Goal: Information Seeking & Learning: Learn about a topic

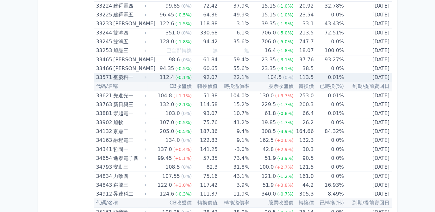
scroll to position [1265, 0]
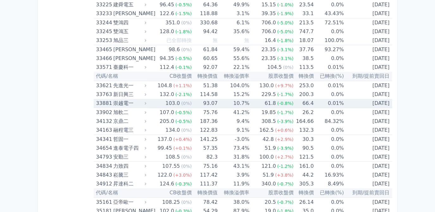
click at [273, 99] on div "61.8" at bounding box center [270, 103] width 14 height 9
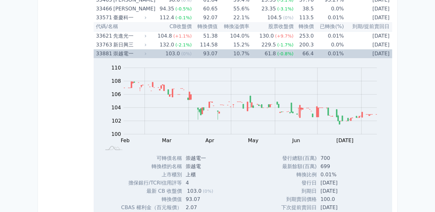
scroll to position [1322, 0]
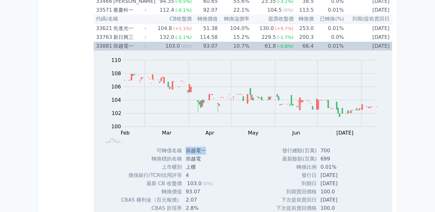
drag, startPoint x: 185, startPoint y: 145, endPoint x: 204, endPoint y: 145, distance: 18.3
click at [204, 147] on td "崇越電一" at bounding box center [201, 151] width 39 height 8
copy td "崇越電一"
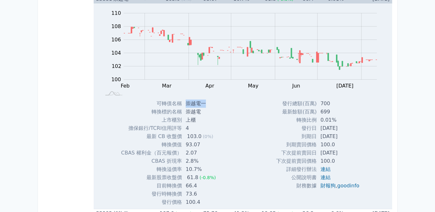
scroll to position [1380, 0]
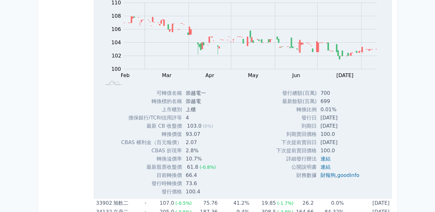
click at [319, 114] on td "[DATE]" at bounding box center [341, 118] width 48 height 8
drag, startPoint x: 318, startPoint y: 112, endPoint x: 346, endPoint y: 111, distance: 27.8
click at [346, 114] on td "[DATE]" at bounding box center [341, 118] width 48 height 8
drag, startPoint x: 346, startPoint y: 111, endPoint x: 337, endPoint y: 112, distance: 9.0
copy td "[DATE]"
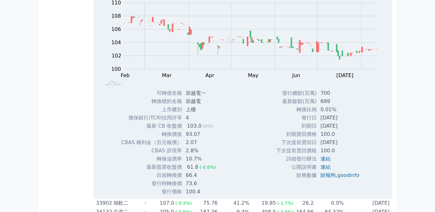
drag, startPoint x: 317, startPoint y: 119, endPoint x: 347, endPoint y: 119, distance: 30.4
click at [347, 122] on td "[DATE]" at bounding box center [341, 126] width 48 height 8
drag, startPoint x: 347, startPoint y: 119, endPoint x: 340, endPoint y: 120, distance: 6.8
copy td "[DATE]"
drag, startPoint x: 319, startPoint y: 135, endPoint x: 347, endPoint y: 136, distance: 27.8
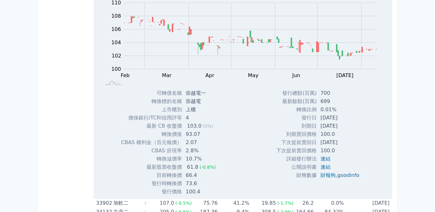
click at [347, 138] on td "[DATE]" at bounding box center [341, 142] width 48 height 8
drag, startPoint x: 347, startPoint y: 136, endPoint x: 339, endPoint y: 137, distance: 7.4
copy td "[DATE]"
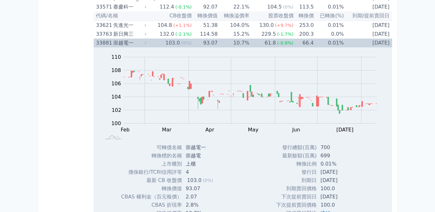
scroll to position [1265, 0]
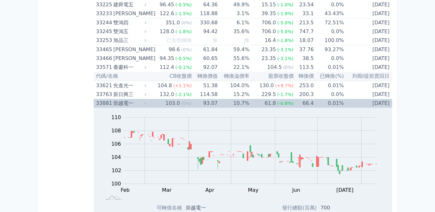
click at [248, 100] on td "10.7%" at bounding box center [234, 103] width 32 height 9
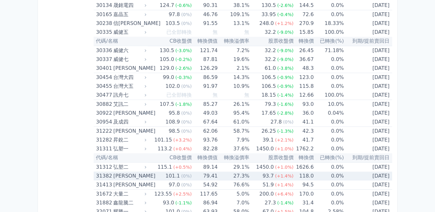
scroll to position [920, 0]
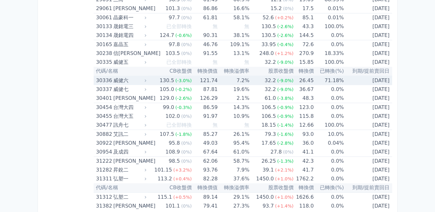
click at [244, 76] on td "7.2%" at bounding box center [234, 80] width 32 height 9
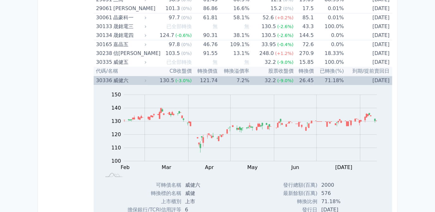
click at [279, 78] on span "(-9.0%)" at bounding box center [285, 80] width 16 height 5
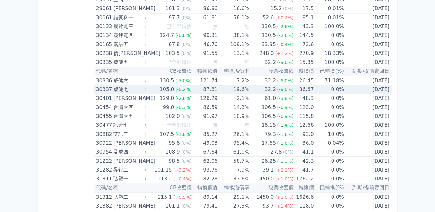
click at [255, 87] on td "32.2 (-9.0%)" at bounding box center [271, 89] width 44 height 9
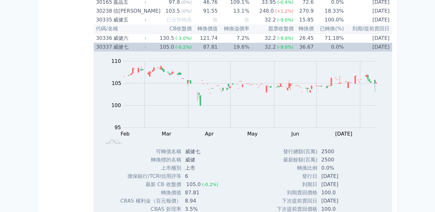
scroll to position [949, 0]
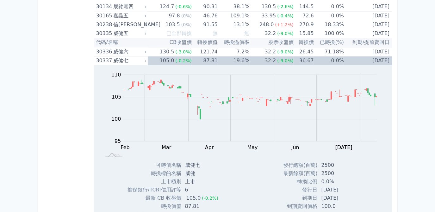
click at [242, 56] on td "19.6%" at bounding box center [234, 60] width 32 height 9
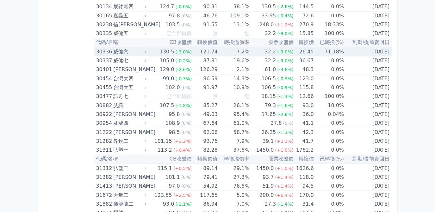
click at [271, 49] on div "32.2" at bounding box center [270, 51] width 14 height 9
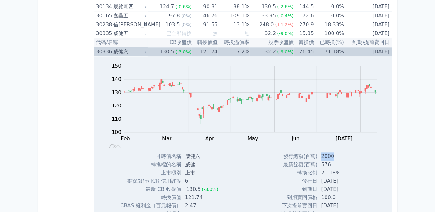
drag, startPoint x: 319, startPoint y: 152, endPoint x: 332, endPoint y: 152, distance: 13.6
click at [332, 152] on td "2000" at bounding box center [341, 156] width 48 height 8
copy td "2000"
click at [281, 49] on span "(-9.0%)" at bounding box center [285, 51] width 16 height 5
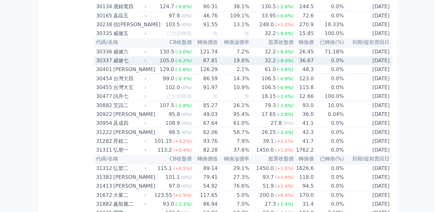
click at [260, 58] on td "32.2 (-9.0%)" at bounding box center [271, 60] width 44 height 9
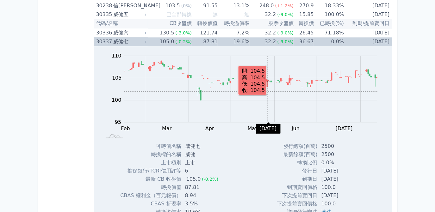
scroll to position [977, 0]
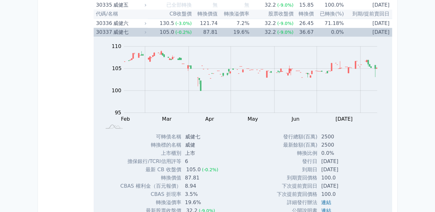
click at [261, 28] on td "32.2 (-9.0%)" at bounding box center [271, 32] width 44 height 9
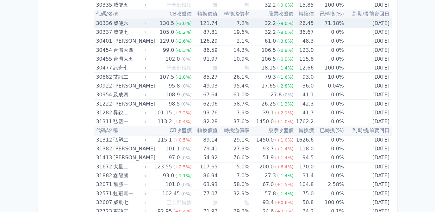
click at [266, 20] on div "32.2" at bounding box center [270, 23] width 14 height 9
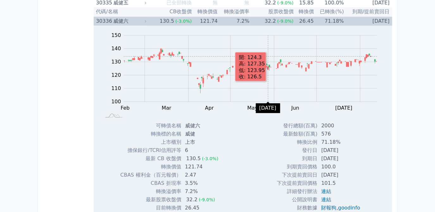
scroll to position [949, 0]
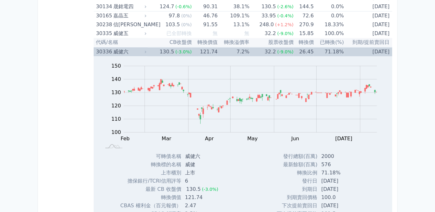
click at [270, 49] on div "32.2" at bounding box center [270, 51] width 14 height 9
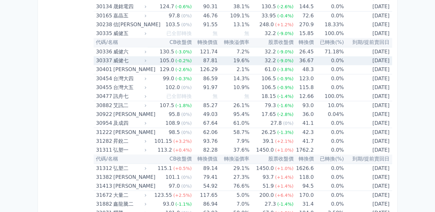
click at [270, 57] on div "32.2" at bounding box center [270, 60] width 14 height 9
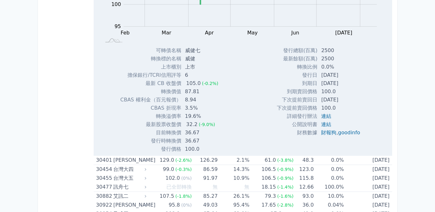
scroll to position [977, 0]
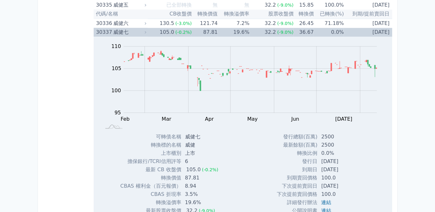
click at [242, 30] on td "19.6%" at bounding box center [234, 32] width 32 height 9
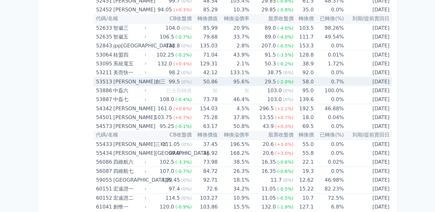
scroll to position [2299, 0]
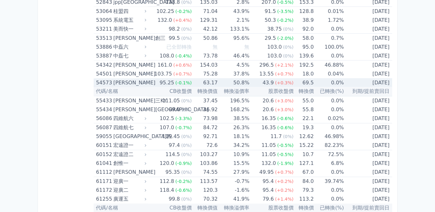
click at [272, 78] on div "43.9" at bounding box center [268, 82] width 14 height 9
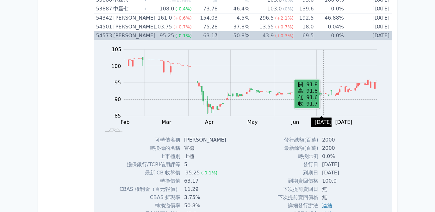
scroll to position [2386, 0]
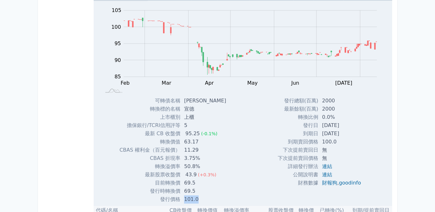
drag, startPoint x: 184, startPoint y: 190, endPoint x: 198, endPoint y: 190, distance: 13.9
click at [198, 196] on td "101.0" at bounding box center [205, 200] width 51 height 8
drag, startPoint x: 198, startPoint y: 190, endPoint x: 192, endPoint y: 191, distance: 5.8
drag, startPoint x: 192, startPoint y: 191, endPoint x: 384, endPoint y: 145, distance: 197.2
click at [384, 145] on div "Zoom Out 100 75 80 85 90 95 100 105 110 L Feb Mar Apr May Jun [DATE] Aug Sep 開:…" at bounding box center [243, 102] width 298 height 203
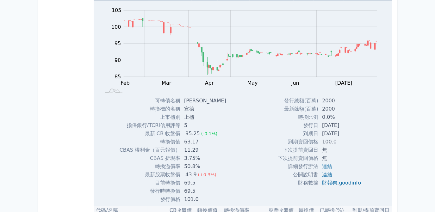
drag, startPoint x: 319, startPoint y: 116, endPoint x: 349, endPoint y: 115, distance: 30.4
click at [349, 122] on td "[DATE]" at bounding box center [342, 126] width 48 height 8
drag, startPoint x: 349, startPoint y: 115, endPoint x: 341, endPoint y: 116, distance: 7.7
copy td "[DATE]"
drag, startPoint x: 319, startPoint y: 124, endPoint x: 347, endPoint y: 123, distance: 27.8
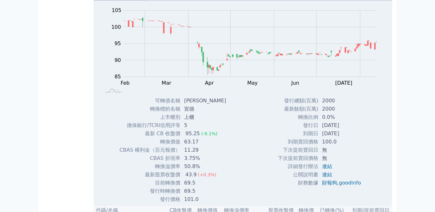
click at [347, 130] on td "[DATE]" at bounding box center [342, 134] width 48 height 8
drag, startPoint x: 347, startPoint y: 123, endPoint x: 341, endPoint y: 125, distance: 5.7
copy td "[DATE]"
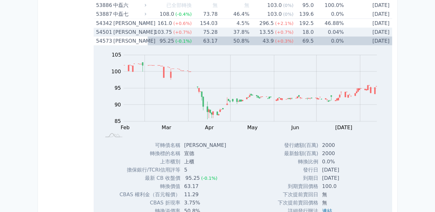
scroll to position [2299, 0]
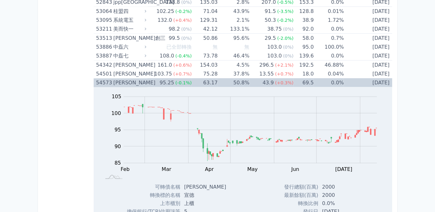
click at [239, 78] on td "50.8%" at bounding box center [234, 82] width 32 height 9
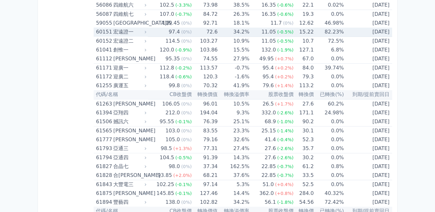
scroll to position [2414, 0]
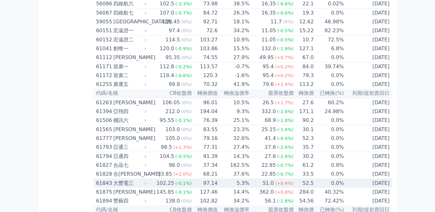
click at [310, 179] on td "52.5" at bounding box center [303, 183] width 20 height 9
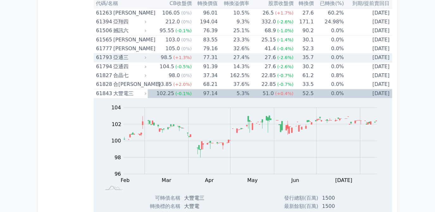
scroll to position [2443, 0]
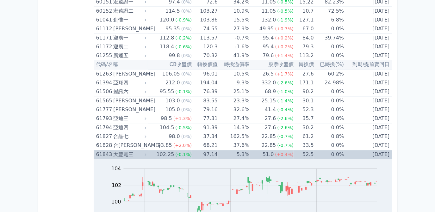
click at [242, 150] on td "5.3%" at bounding box center [234, 154] width 32 height 9
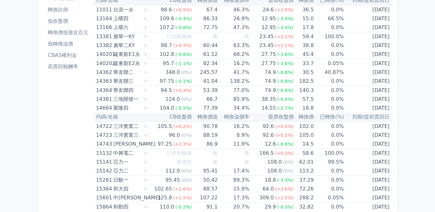
scroll to position [86, 0]
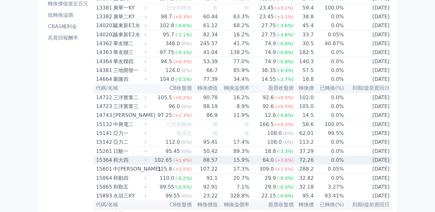
click at [379, 159] on td "[DATE]" at bounding box center [368, 160] width 48 height 9
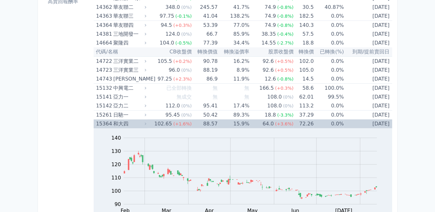
scroll to position [115, 0]
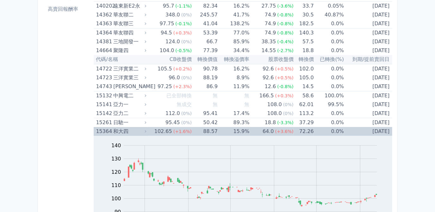
click at [373, 128] on td "[DATE]" at bounding box center [368, 131] width 48 height 9
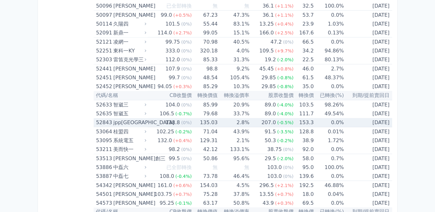
scroll to position [2213, 0]
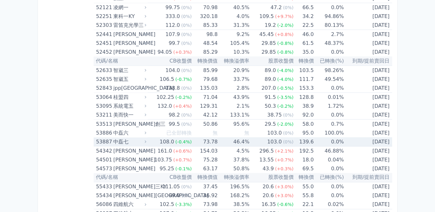
click at [303, 138] on td "139.6" at bounding box center [303, 142] width 20 height 9
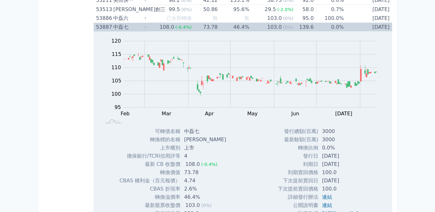
scroll to position [2386, 0]
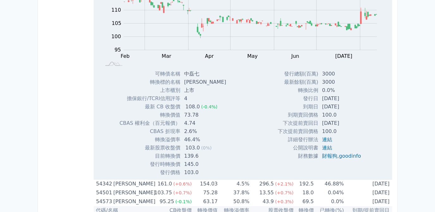
drag, startPoint x: 319, startPoint y: 90, endPoint x: 347, endPoint y: 90, distance: 28.5
click at [347, 95] on td "[DATE]" at bounding box center [342, 99] width 48 height 8
drag, startPoint x: 347, startPoint y: 90, endPoint x: 339, endPoint y: 90, distance: 8.2
copy td "[DATE]"
drag, startPoint x: 319, startPoint y: 96, endPoint x: 349, endPoint y: 97, distance: 30.4
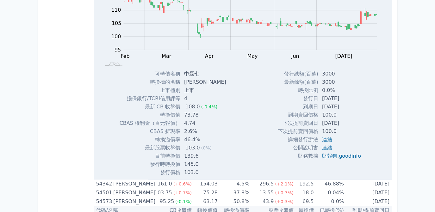
click at [349, 103] on td "[DATE]" at bounding box center [342, 107] width 48 height 8
drag, startPoint x: 349, startPoint y: 97, endPoint x: 345, endPoint y: 99, distance: 4.6
copy td "[DATE]"
drag, startPoint x: 319, startPoint y: 113, endPoint x: 349, endPoint y: 113, distance: 30.0
click at [349, 120] on td "[DATE]" at bounding box center [342, 124] width 48 height 8
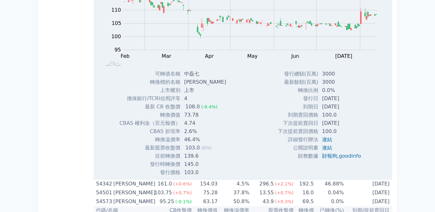
drag, startPoint x: 349, startPoint y: 113, endPoint x: 337, endPoint y: 116, distance: 12.3
copy td "[DATE]"
